Goal: Browse casually

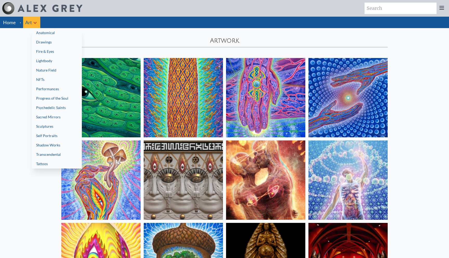
click at [15, 50] on div at bounding box center [224, 129] width 449 height 258
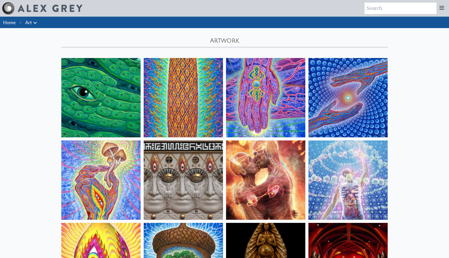
click at [89, 107] on img at bounding box center [100, 97] width 79 height 79
